Goal: Browse casually

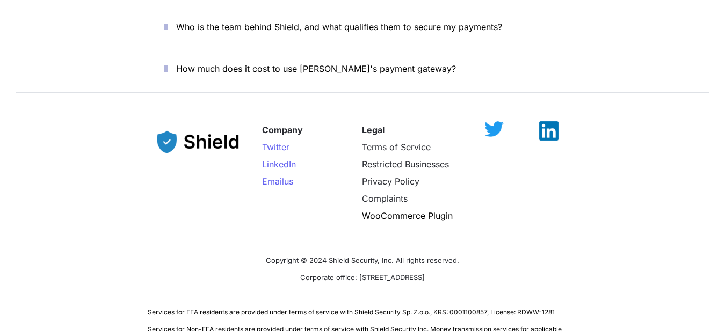
scroll to position [3839, 0]
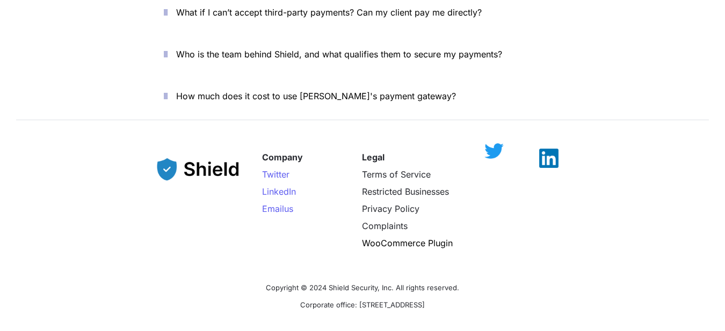
click at [490, 143] on img at bounding box center [493, 151] width 19 height 16
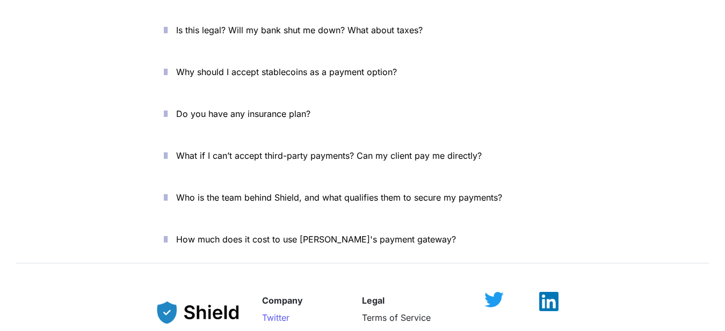
scroll to position [3678, 0]
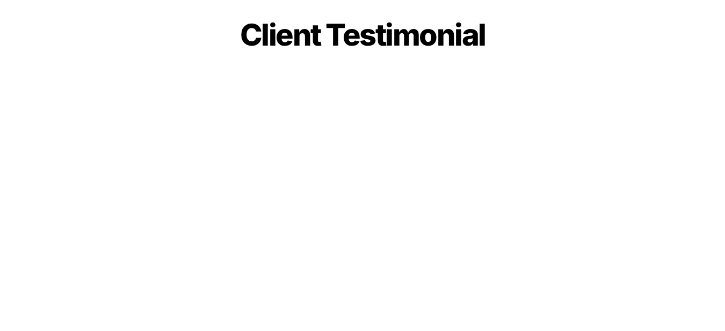
scroll to position [2605, 0]
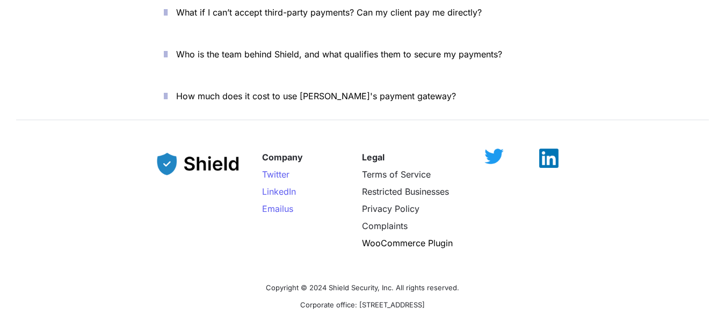
scroll to position [3839, 0]
drag, startPoint x: 357, startPoint y: 303, endPoint x: 375, endPoint y: 299, distance: 18.0
copy span "Shield"
